Goal: Information Seeking & Learning: Check status

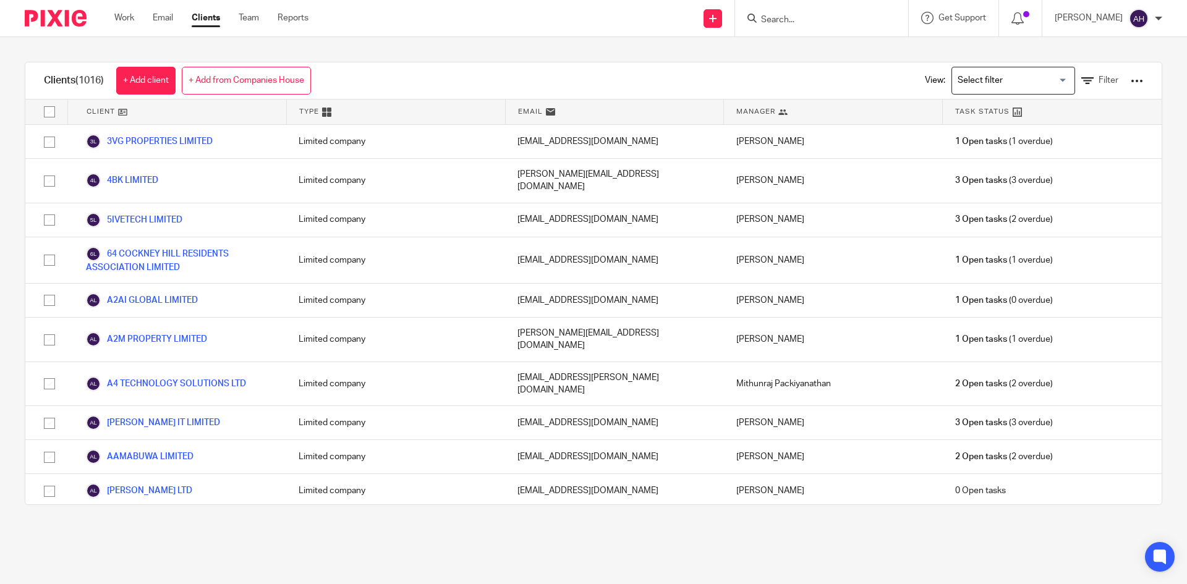
click at [760, 21] on input "Search" at bounding box center [815, 20] width 111 height 11
type input "mik tech"
click at [777, 43] on link at bounding box center [861, 53] width 209 height 28
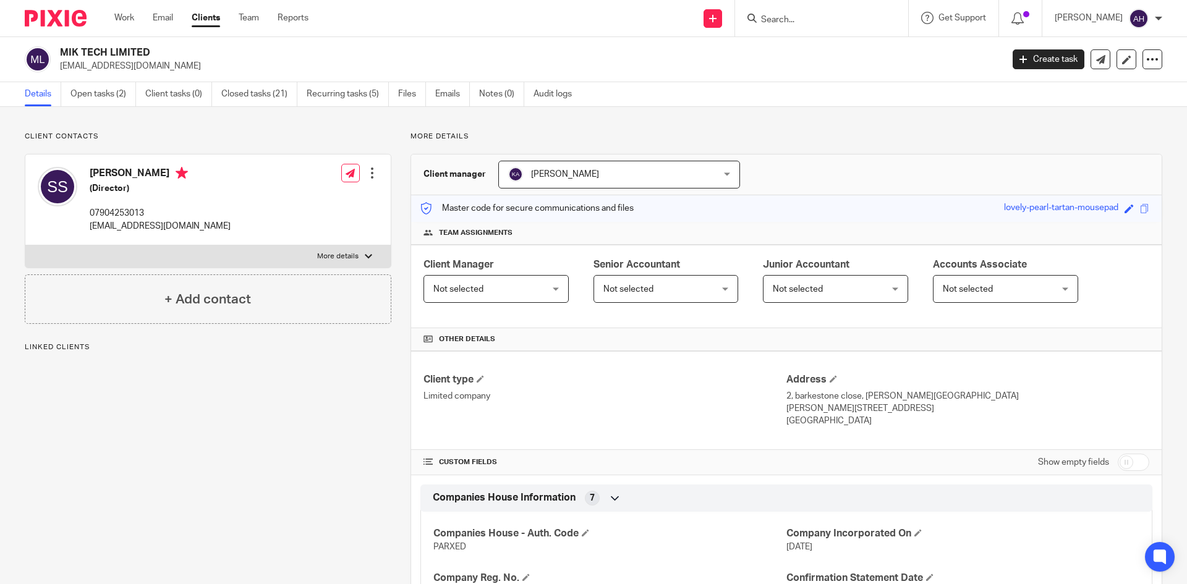
click at [432, 94] on ul "Details Open tasks (2) Client tasks (0) Closed tasks (21) Recurring tasks (5) F…" at bounding box center [307, 94] width 565 height 24
click at [443, 93] on link "Emails" at bounding box center [452, 94] width 35 height 24
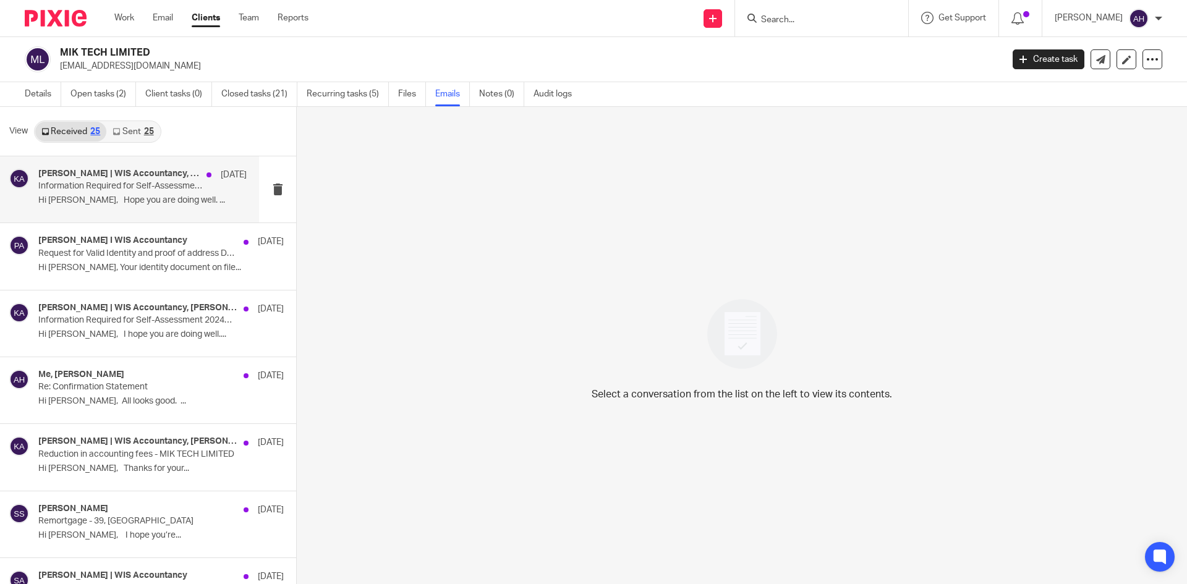
click at [230, 161] on div "Usman Qadir | WIS Accountancy, Khalid Azeez | WIS Accountancy 12 Aug Informatio…" at bounding box center [129, 189] width 259 height 66
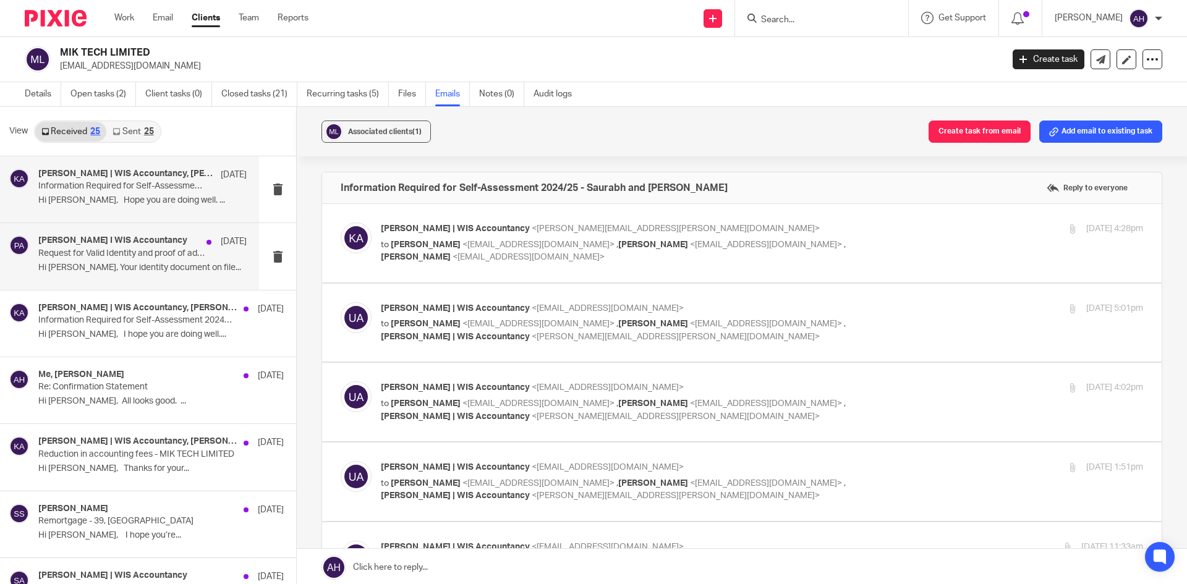
click at [138, 237] on h4 "Pradeepa Bala I WIS Accountancy" at bounding box center [112, 240] width 149 height 11
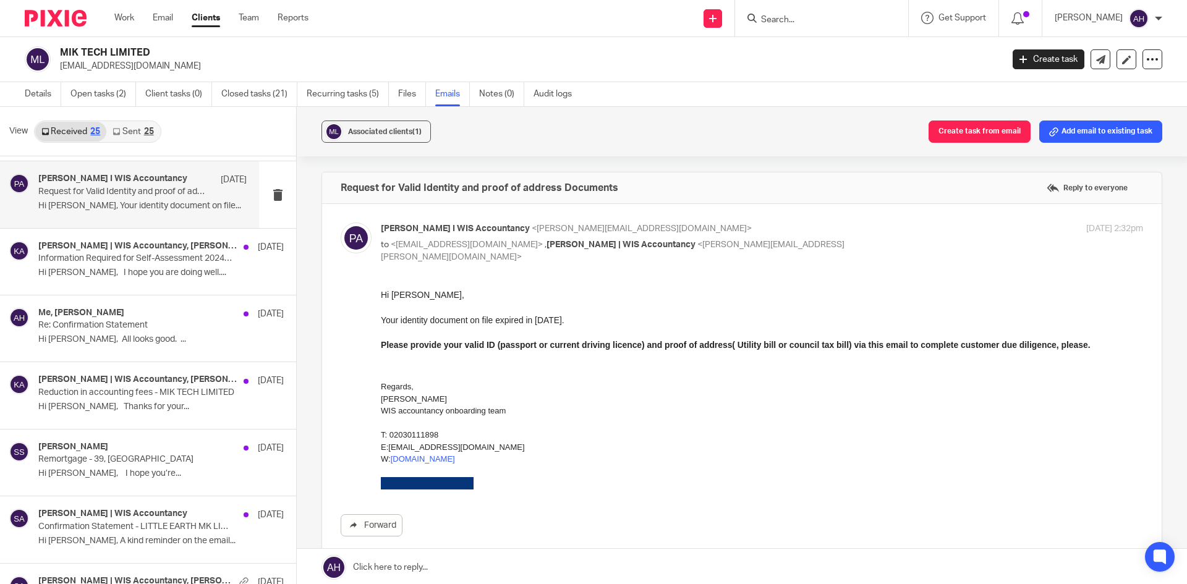
click at [138, 123] on link "Sent 25" at bounding box center [132, 132] width 53 height 20
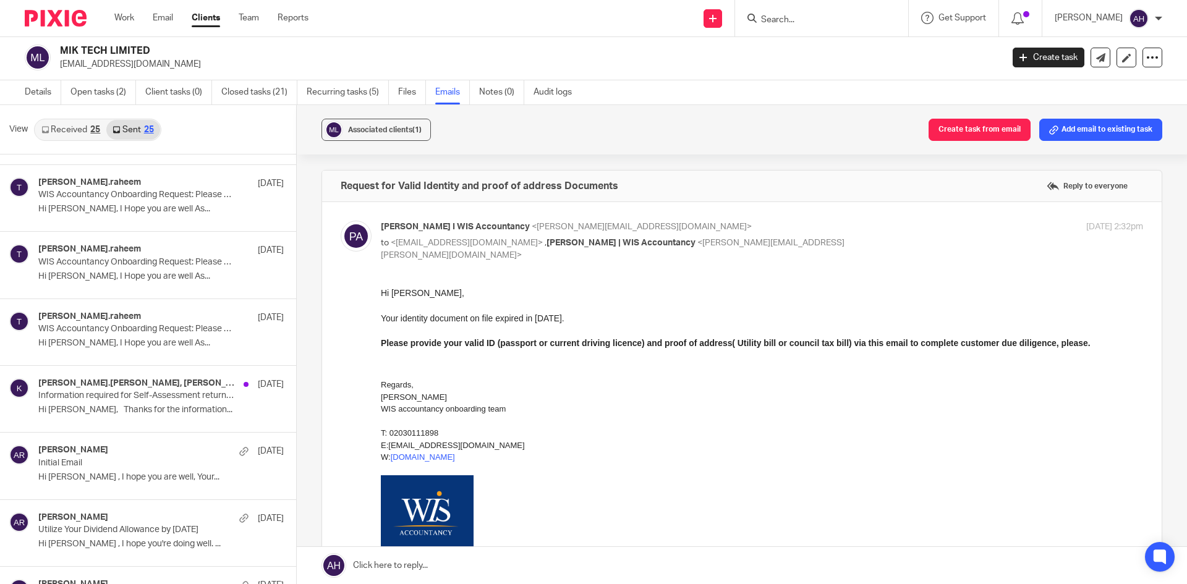
scroll to position [742, 0]
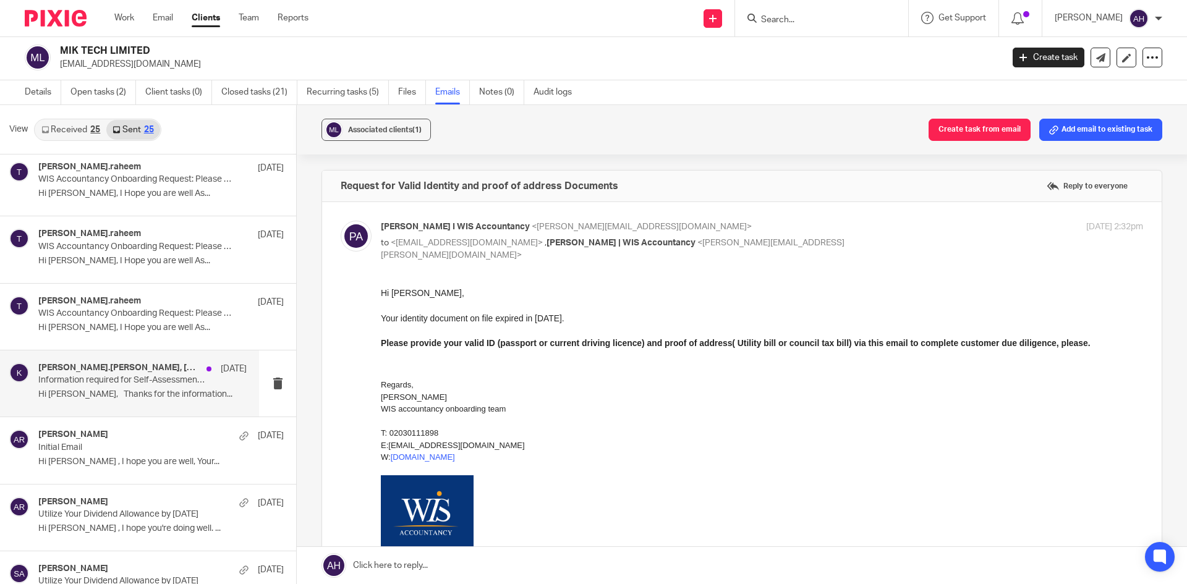
click at [135, 379] on p "Information required for Self-Assessment return 2023/24 - Saurabh and Ekta" at bounding box center [121, 380] width 167 height 11
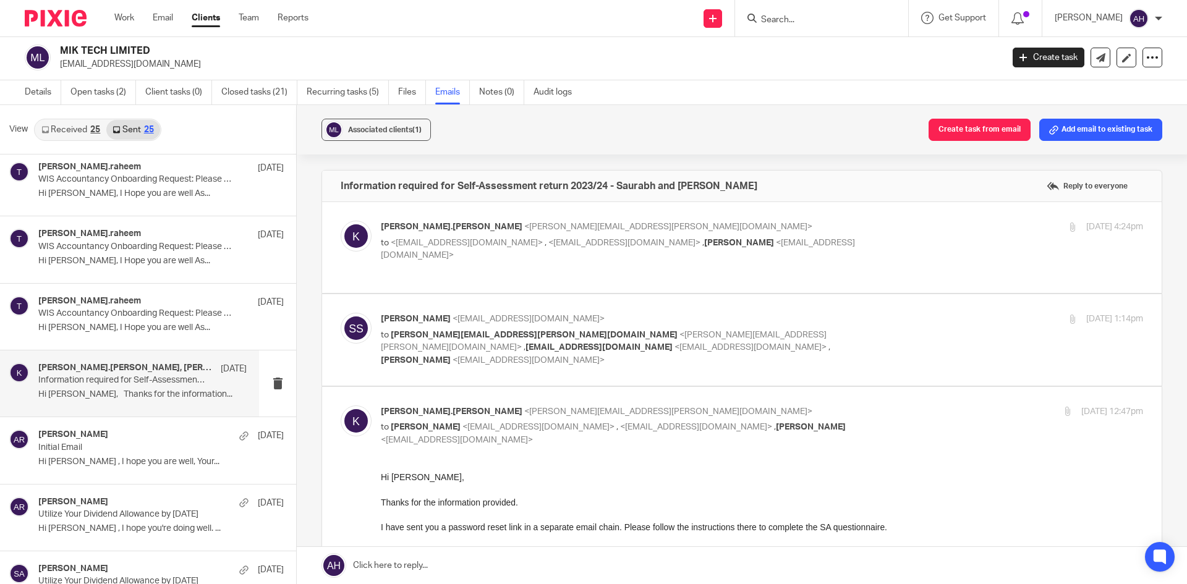
scroll to position [0, 0]
click at [424, 270] on label at bounding box center [741, 247] width 839 height 91
click at [341, 221] on input "checkbox" at bounding box center [340, 220] width 1 height 1
checkbox input "true"
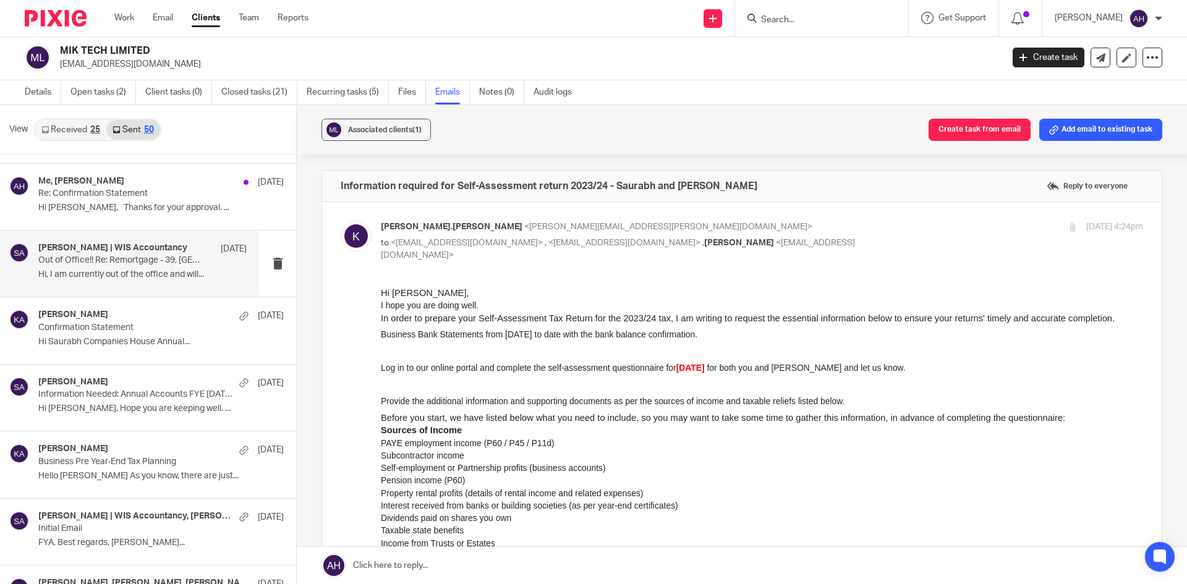
scroll to position [111, 0]
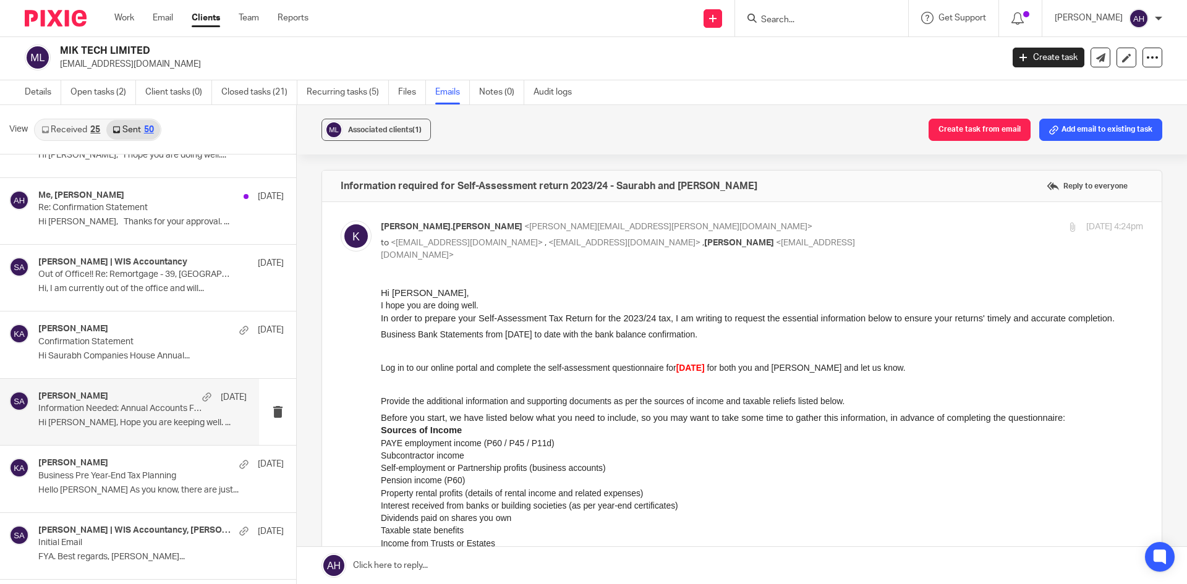
click at [162, 397] on div "Shafiya Abdulla 11 Feb" at bounding box center [142, 397] width 208 height 12
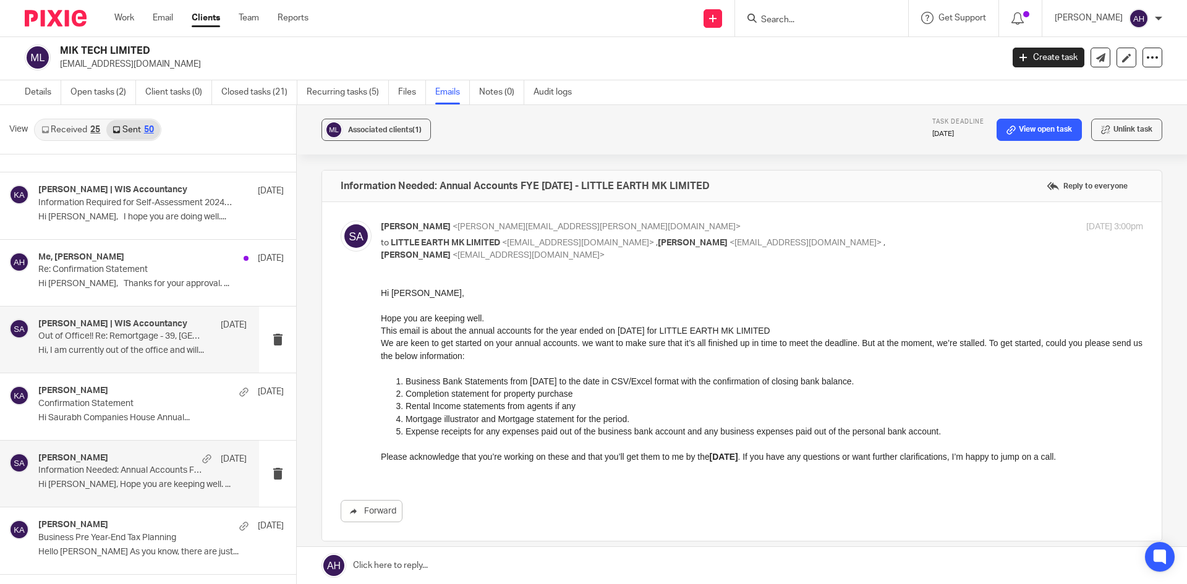
scroll to position [0, 0]
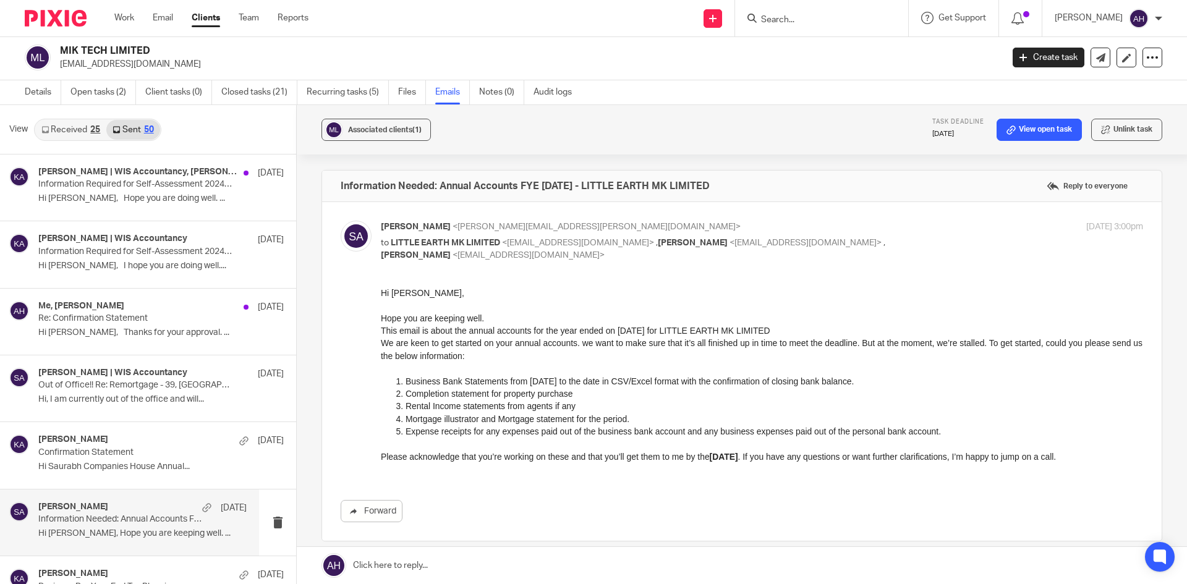
click at [72, 127] on link "Received 25" at bounding box center [70, 130] width 71 height 20
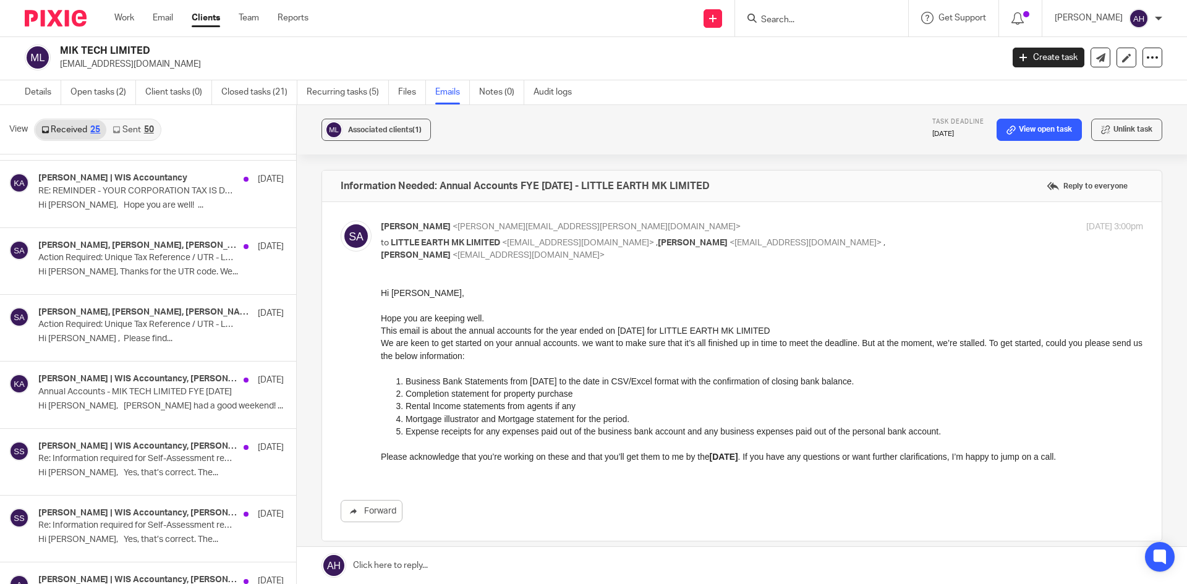
scroll to position [618, 0]
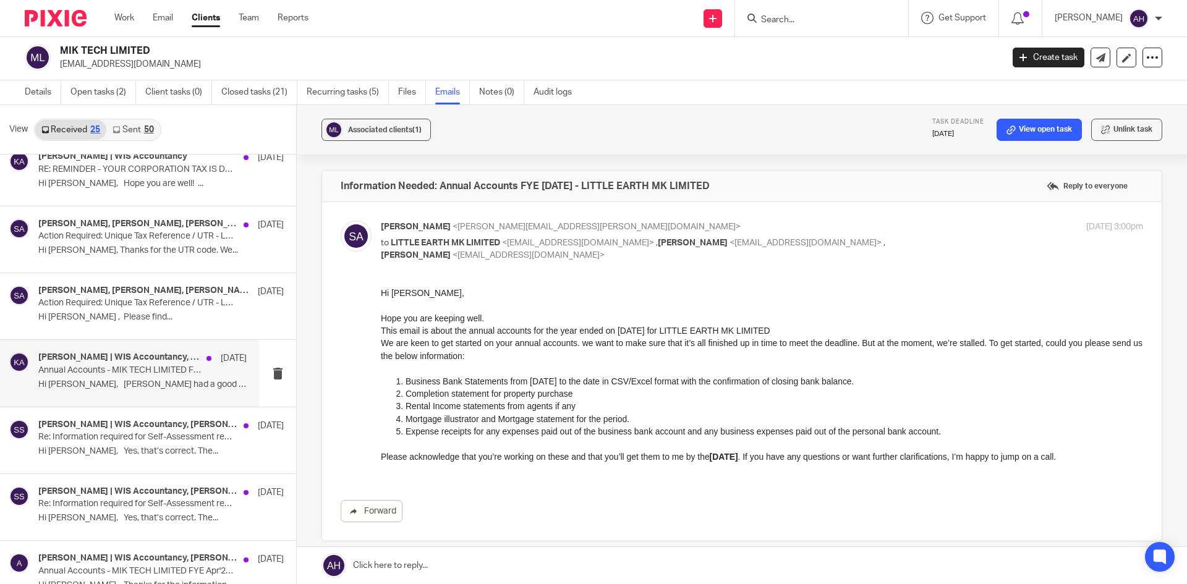
click at [167, 370] on p "Annual Accounts - MIK TECH LIMITED FYE Apr'24" at bounding box center [121, 370] width 167 height 11
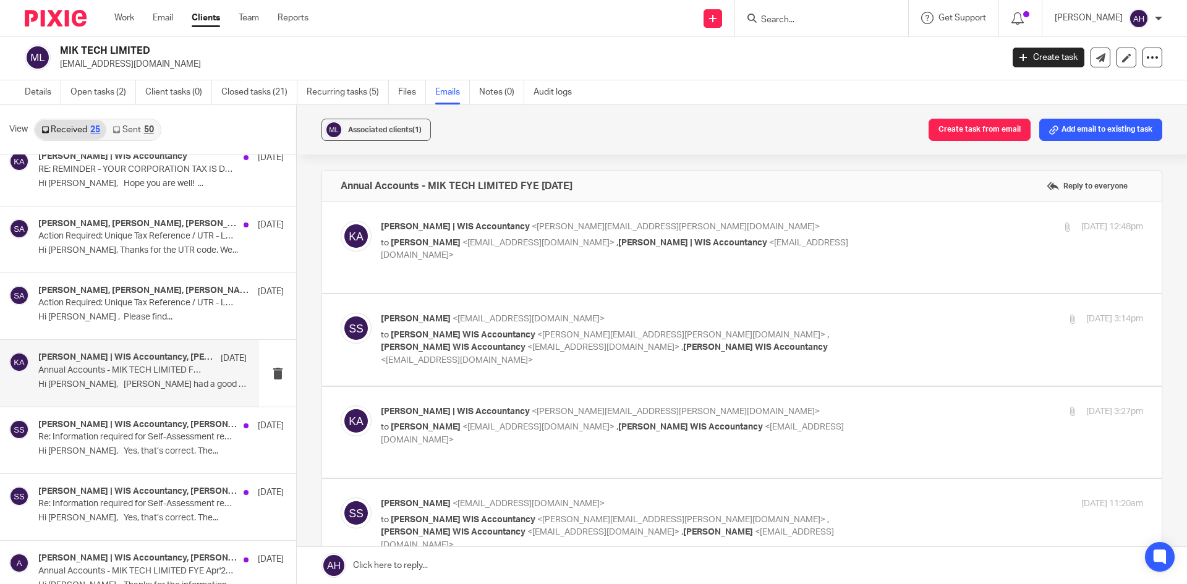
scroll to position [0, 0]
click at [496, 268] on label at bounding box center [741, 247] width 839 height 91
click at [341, 221] on input "checkbox" at bounding box center [340, 220] width 1 height 1
checkbox input "true"
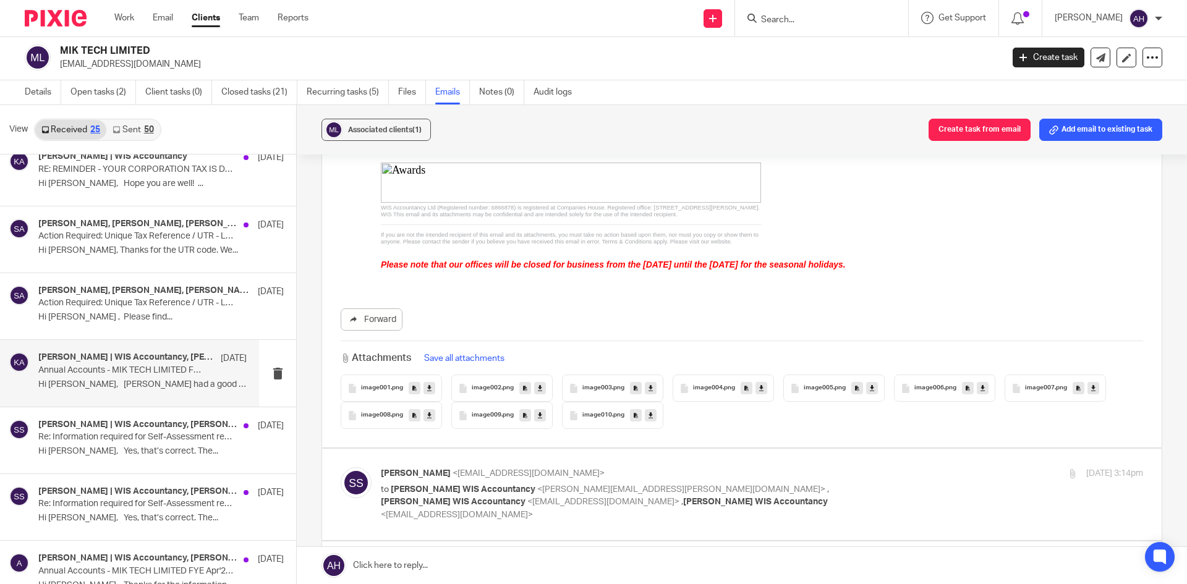
scroll to position [556, 0]
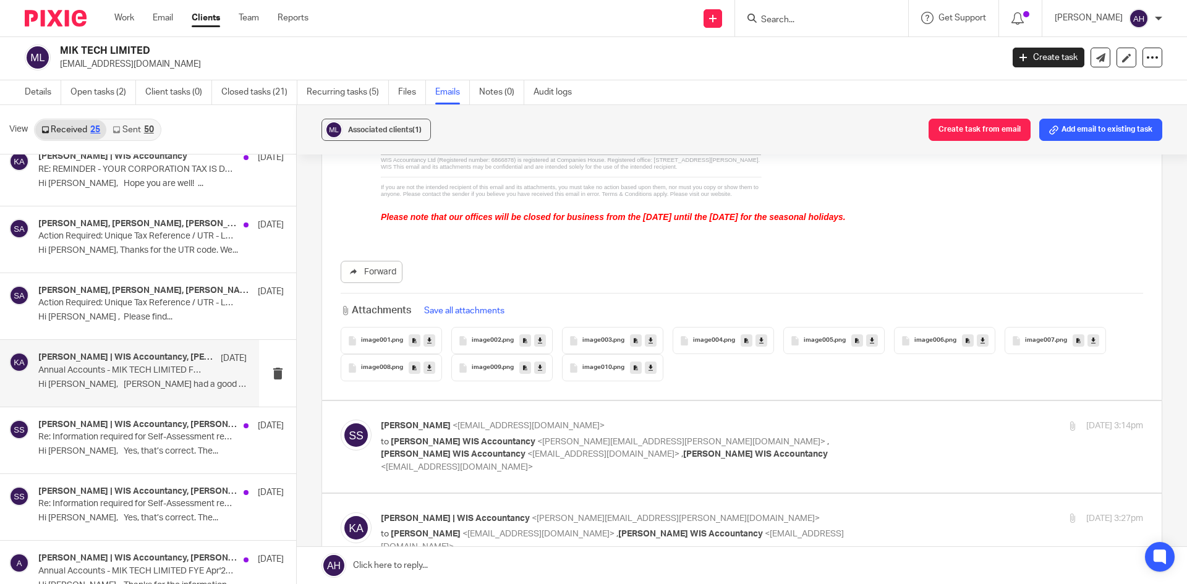
click at [609, 460] on label at bounding box center [741, 446] width 839 height 91
click at [341, 420] on input "checkbox" at bounding box center [340, 419] width 1 height 1
checkbox input "true"
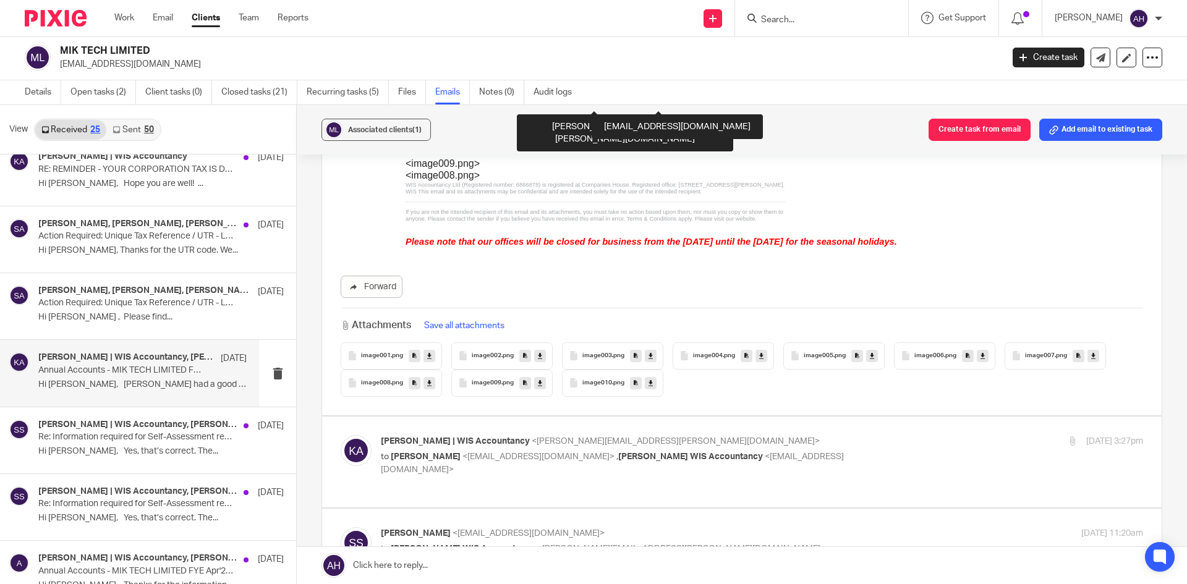
scroll to position [1421, 0]
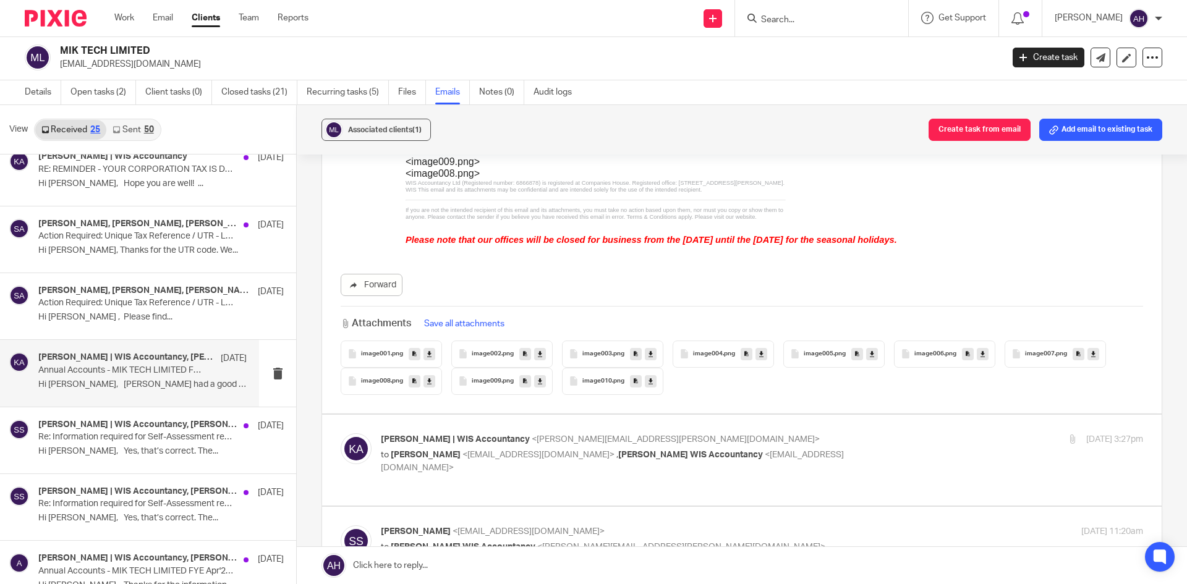
click at [586, 450] on div "Khalid Azeez | WIS Accountancy <khalid.azeez@wis-accountancy.co.uk> to Saurabh …" at bounding box center [742, 460] width 802 height 54
click at [587, 459] on label at bounding box center [741, 460] width 839 height 91
click at [341, 433] on input "checkbox" at bounding box center [340, 433] width 1 height 1
checkbox input "true"
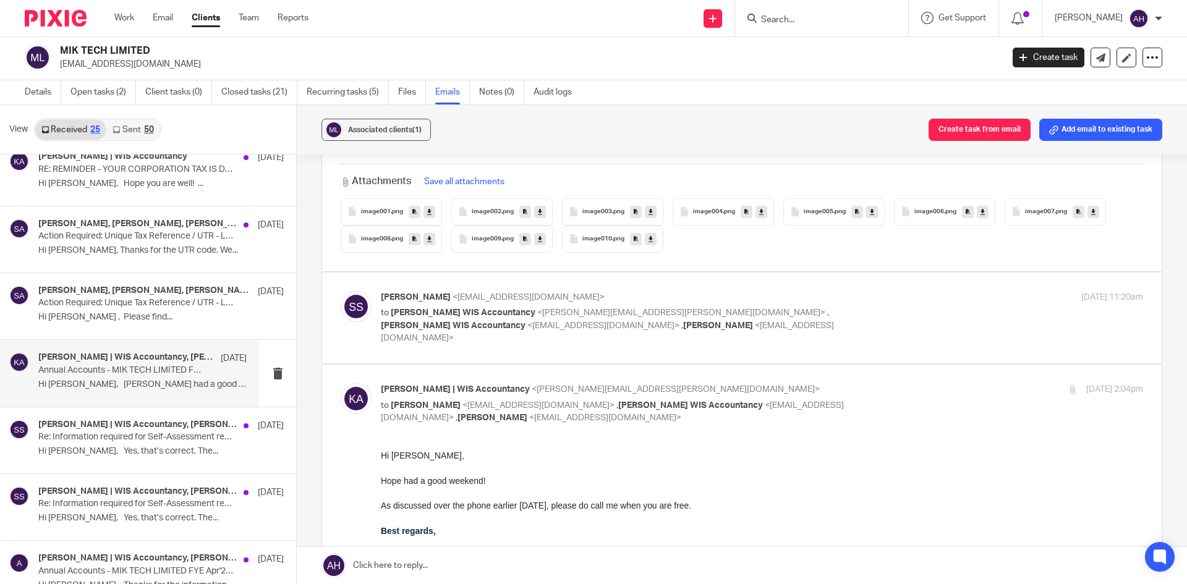
scroll to position [2966, 0]
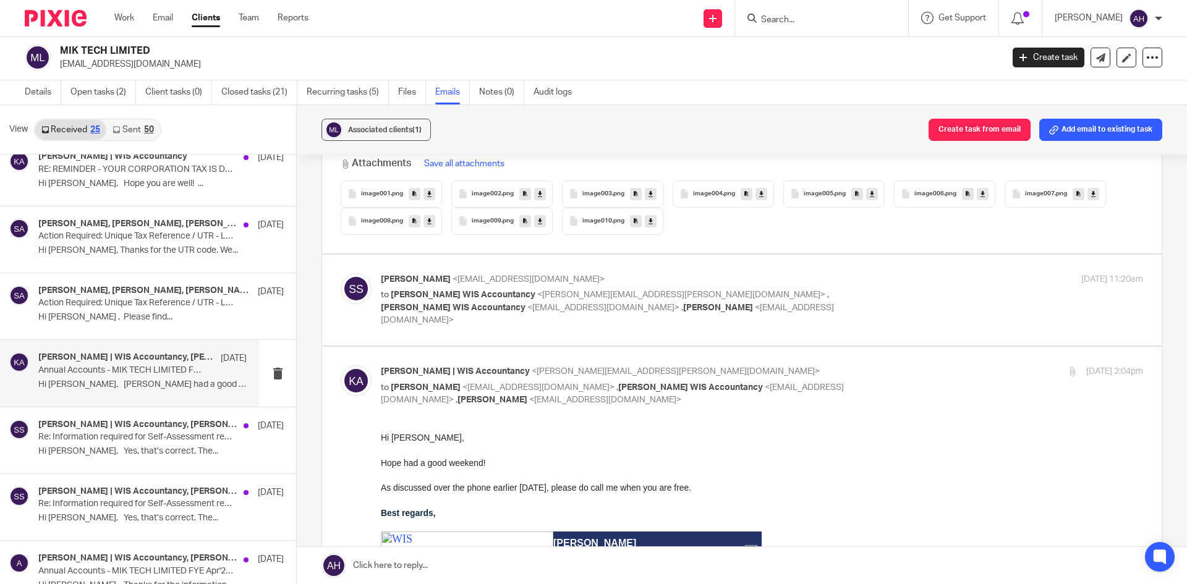
click at [570, 287] on label at bounding box center [741, 300] width 839 height 91
click at [341, 273] on input "checkbox" at bounding box center [340, 273] width 1 height 1
checkbox input "true"
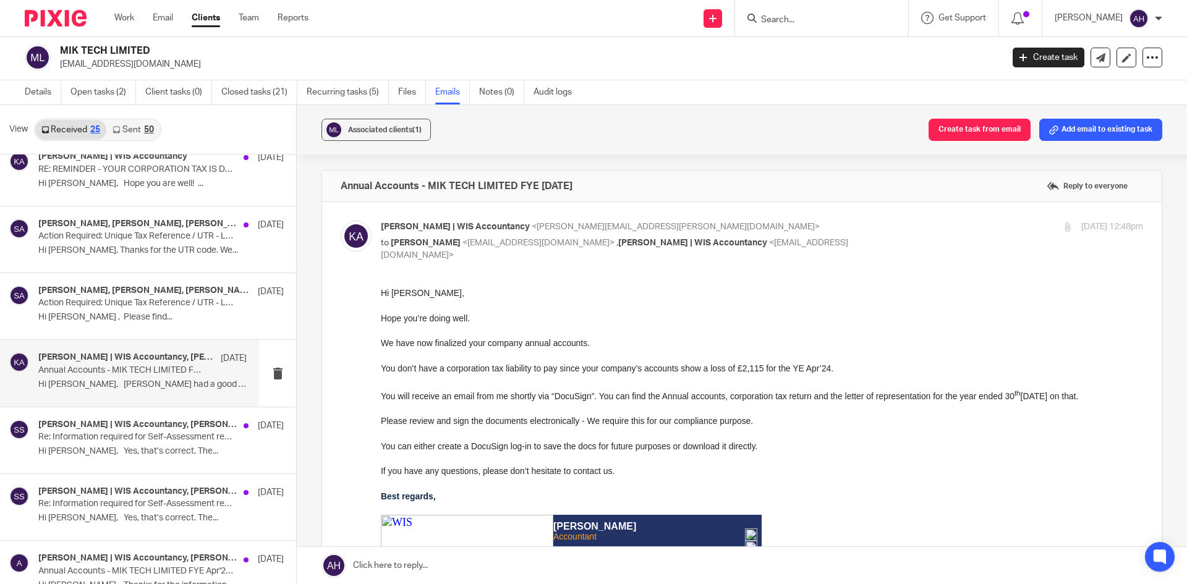
scroll to position [62, 0]
